Goal: Information Seeking & Learning: Learn about a topic

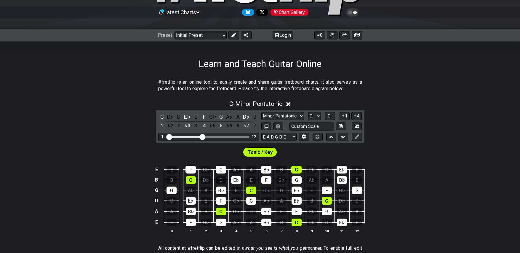
scroll to position [59, 0]
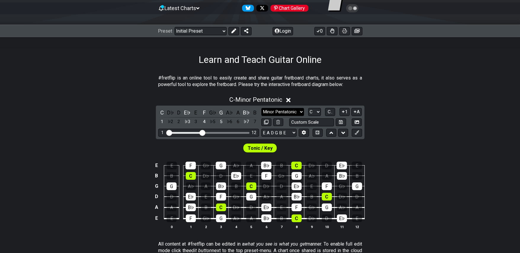
click at [271, 111] on select "Minor Pentatonic Click to edit Minor Pentatonic Major Pentatonic Minor Blues Ma…" at bounding box center [282, 112] width 43 height 8
select select "Major"
click at [261, 108] on select "Minor Pentatonic Click to edit Minor Pentatonic Major Pentatonic Minor Blues Ma…" at bounding box center [282, 112] width 43 height 8
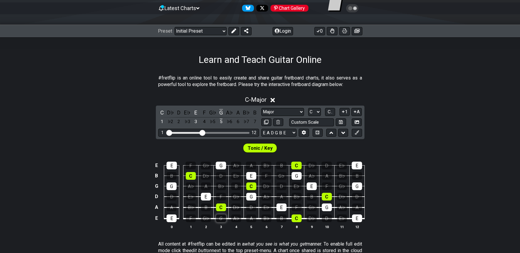
click at [220, 220] on div "G" at bounding box center [221, 218] width 10 height 8
click at [221, 217] on div "G" at bounding box center [221, 218] width 10 height 8
click at [221, 113] on div "G" at bounding box center [221, 113] width 8 height 8
click at [313, 111] on select "A♭ A A♯ B♭ B C C♯ D♭ D D♯ E♭ E F F♯ G♭ G G♯" at bounding box center [314, 112] width 13 height 8
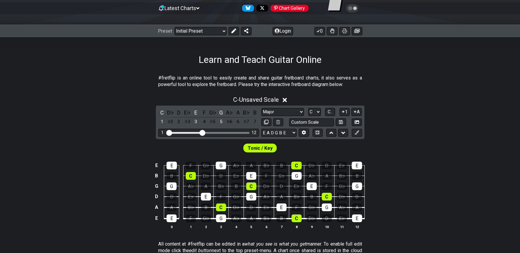
select select "G"
click at [308, 108] on select "A♭ A A♯ B♭ B C C♯ D♭ D D♯ E♭ E F F♯ G♭ G G♯" at bounding box center [314, 112] width 13 height 8
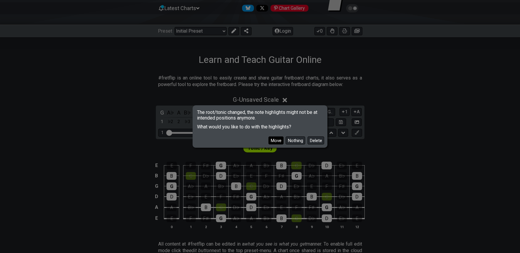
click at [271, 138] on button "Move" at bounding box center [276, 140] width 15 height 8
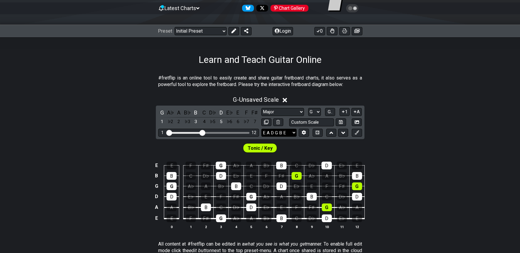
click at [294, 132] on select "E A D G B E E A D G B E E A D G B E B E A D F♯ B A D G C E A D A D G B E E♭ A♭ …" at bounding box center [278, 133] width 35 height 8
click at [102, 125] on div "G - Unsaved Scale G A♭ A B♭ B C D♭ D E♭ E F F♯ 1 ♭2 2 ♭3 3 4 ♭5 5 ♭6 6 ♭7 7 Min…" at bounding box center [260, 165] width 520 height 145
click at [342, 112] on icon at bounding box center [344, 111] width 6 height 4
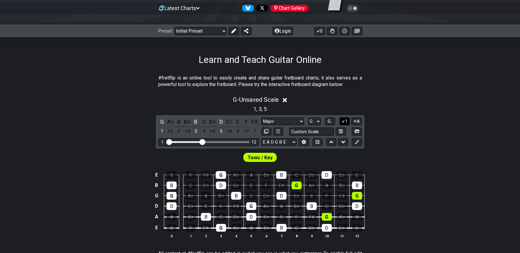
click at [342, 112] on div "1 , 3 , 5" at bounding box center [260, 108] width 520 height 9
click at [345, 119] on icon at bounding box center [344, 121] width 6 height 4
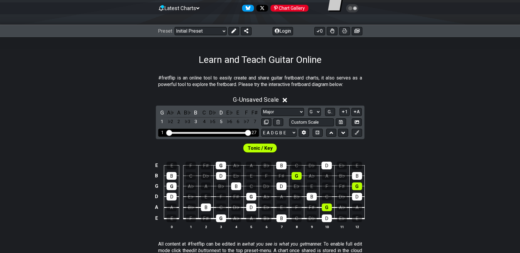
drag, startPoint x: 201, startPoint y: 133, endPoint x: 251, endPoint y: 134, distance: 50.4
click at [251, 132] on input "Visible fret range" at bounding box center [209, 132] width 84 height 0
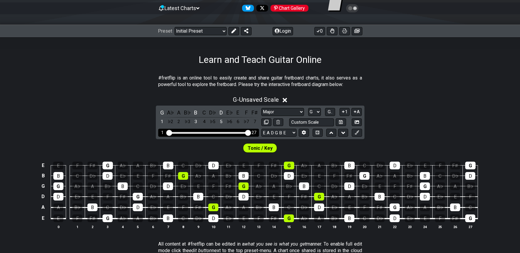
drag, startPoint x: 251, startPoint y: 133, endPoint x: 238, endPoint y: 135, distance: 13.1
click at [238, 135] on div "1 27" at bounding box center [208, 133] width 101 height 8
drag, startPoint x: 249, startPoint y: 133, endPoint x: 232, endPoint y: 134, distance: 16.9
click at [232, 132] on input "Visible fret range" at bounding box center [209, 132] width 84 height 0
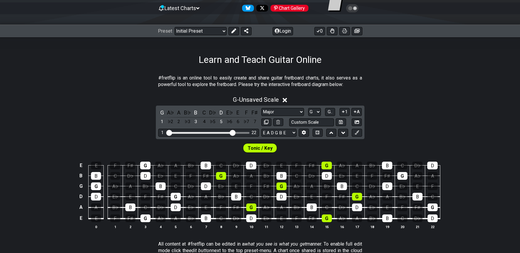
click at [81, 106] on div "G - Unsaved Scale G A♭ A B♭ B C D♭ D E♭ E F F♯ 1 ♭2 2 ♭3 3 4 ♭5 5 ♭6 6 ♭7 7 Min…" at bounding box center [260, 165] width 520 height 145
click at [286, 100] on icon at bounding box center [285, 100] width 4 height 4
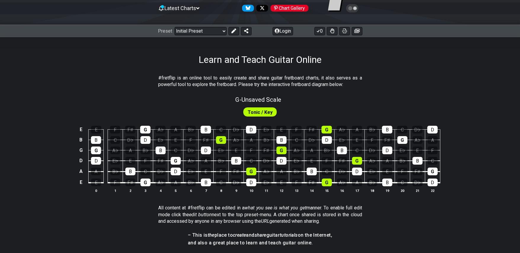
click at [257, 113] on span "Tonic / Key" at bounding box center [260, 112] width 25 height 9
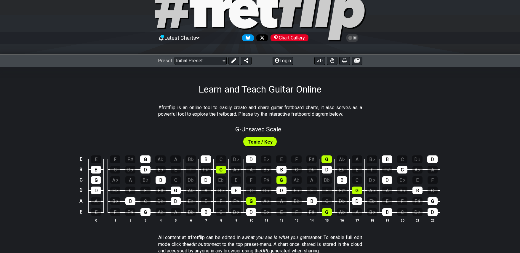
click at [226, 59] on div "Preset Welcome to #fretflip! Initial Preset Custom Preset Minor Pentatonic Majo…" at bounding box center [205, 61] width 94 height 8
click at [224, 59] on select "Welcome to #fretflip! Initial Preset Custom Preset Minor Pentatonic Major Penta…" at bounding box center [201, 61] width 52 height 8
click at [175, 57] on select "Welcome to #fretflip! Initial Preset Custom Preset Minor Pentatonic Major Penta…" at bounding box center [201, 61] width 52 height 8
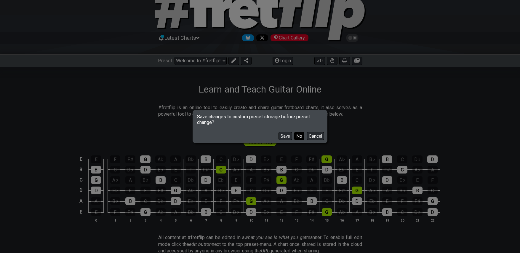
click at [299, 135] on button "No" at bounding box center [299, 136] width 10 height 8
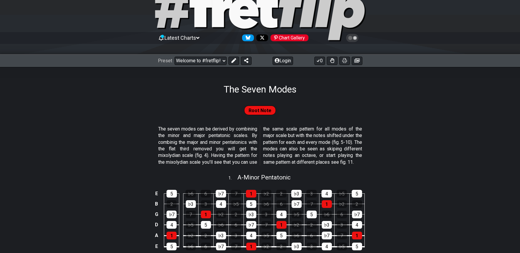
select select "/the-7-modes"
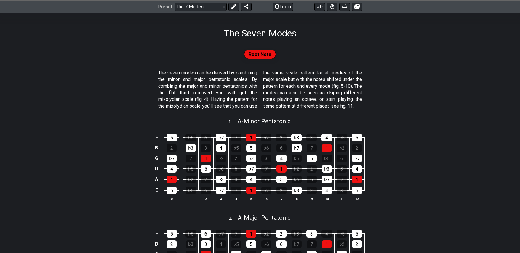
scroll to position [148, 0]
